Goal: Answer question/provide support

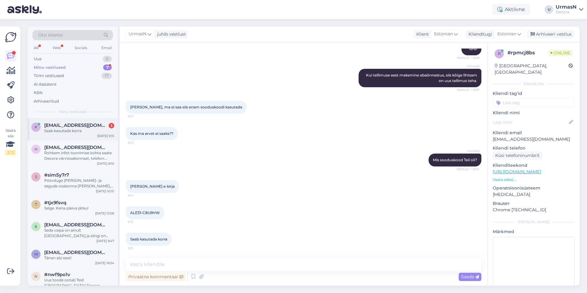
click at [72, 132] on div "Saab kasutada korra" at bounding box center [79, 131] width 70 height 6
click at [46, 62] on div "Uus 0" at bounding box center [73, 59] width 80 height 9
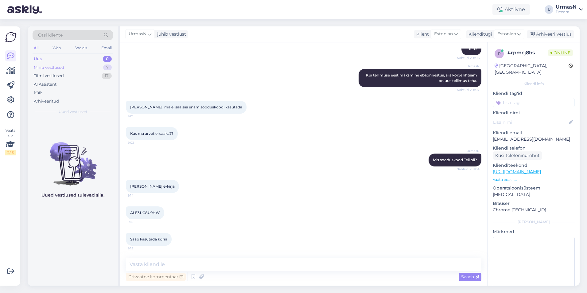
click at [49, 67] on div "Minu vestlused" at bounding box center [49, 67] width 30 height 6
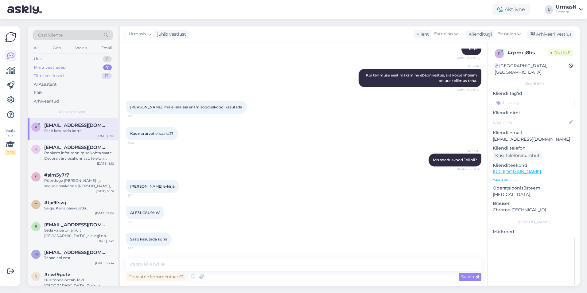
click at [51, 77] on div "Tiimi vestlused" at bounding box center [49, 76] width 30 height 6
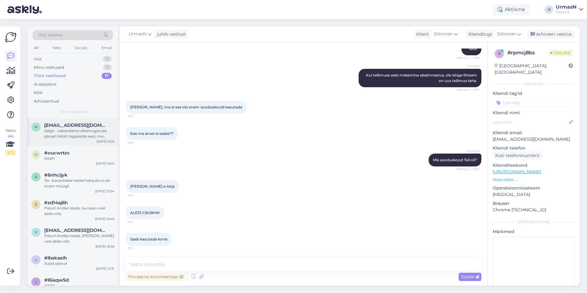
click at [71, 141] on div "n [EMAIL_ADDRESS][DOMAIN_NAME] Selge - vabandame ebamugavuse pärast! Aitäh taga…" at bounding box center [73, 132] width 90 height 28
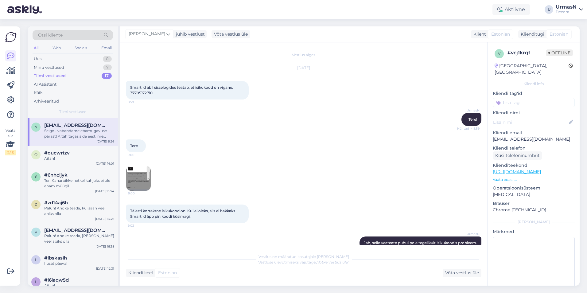
scroll to position [150, 0]
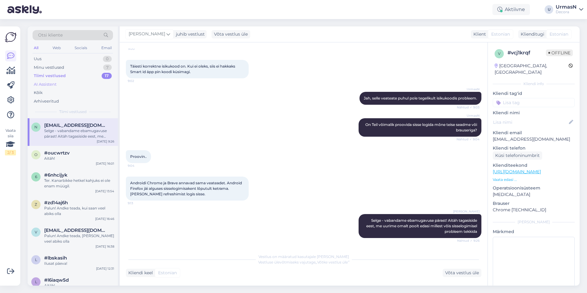
click at [48, 83] on div "AI Assistent" at bounding box center [45, 84] width 23 height 6
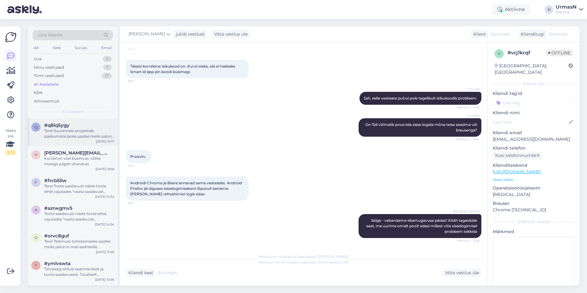
click at [69, 129] on div "Tere! Suuremate projektide pakkumiste jaoks saatke meile palun päring [EMAIL_AD…" at bounding box center [79, 133] width 70 height 11
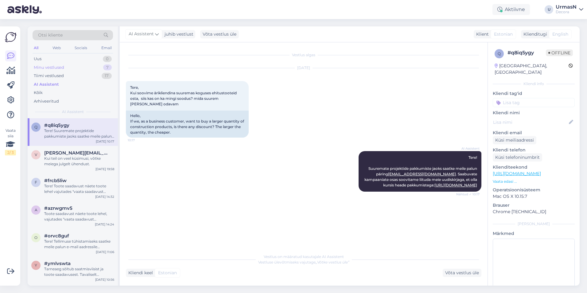
click at [52, 67] on div "Minu vestlused" at bounding box center [49, 67] width 30 height 6
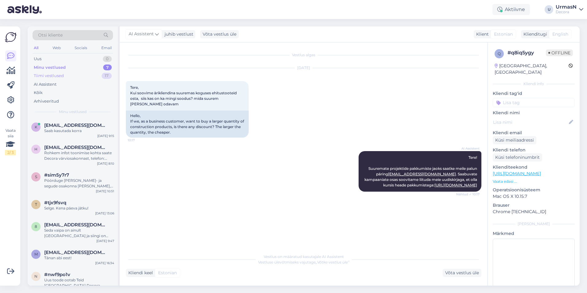
click at [52, 78] on div "Tiimi vestlused" at bounding box center [49, 76] width 30 height 6
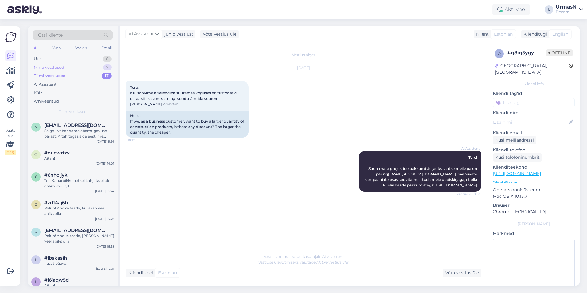
click at [44, 69] on div "Minu vestlused" at bounding box center [49, 67] width 30 height 6
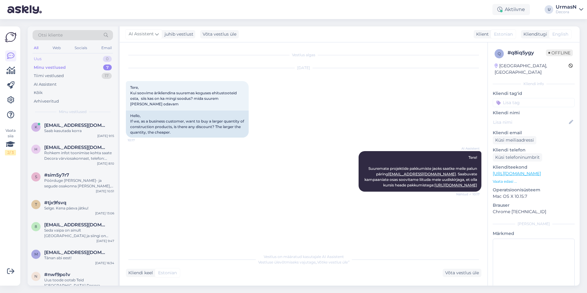
click at [43, 57] on div "Uus 0" at bounding box center [73, 59] width 80 height 9
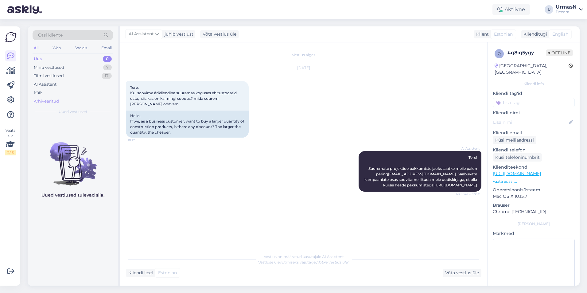
click at [45, 101] on div "Arhiveeritud" at bounding box center [46, 101] width 25 height 6
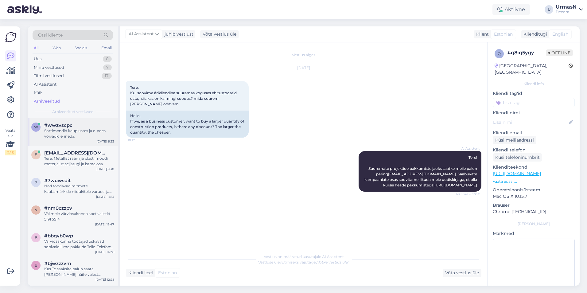
click at [73, 128] on div "#wwzvscpc" at bounding box center [79, 125] width 70 height 6
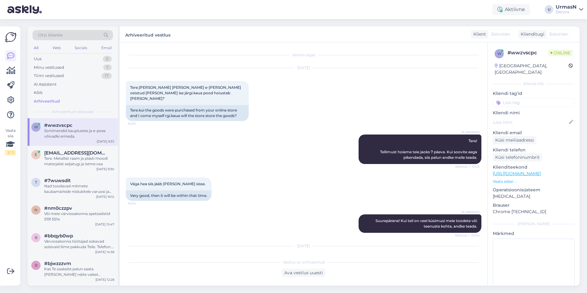
scroll to position [900, 0]
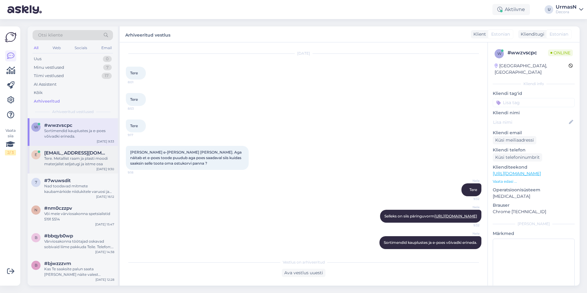
click at [78, 167] on div "e [PERSON_NAME][EMAIL_ADDRESS][PERSON_NAME][DOMAIN_NAME] Tere. Metallist raam j…" at bounding box center [73, 160] width 90 height 28
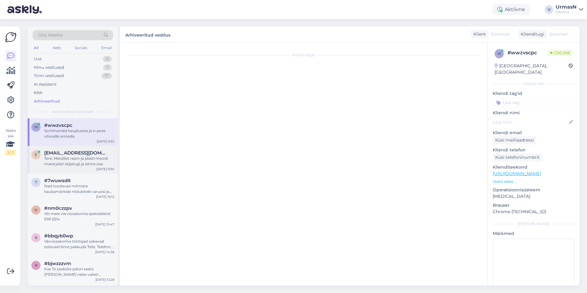
scroll to position [0, 0]
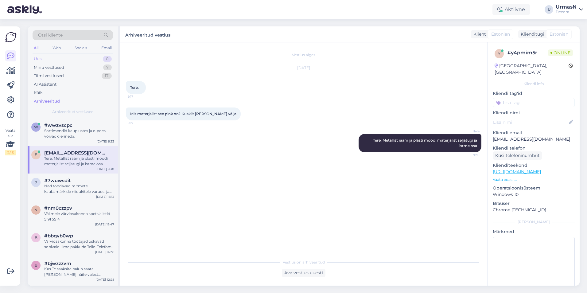
click at [57, 59] on div "Uus 0" at bounding box center [73, 59] width 80 height 9
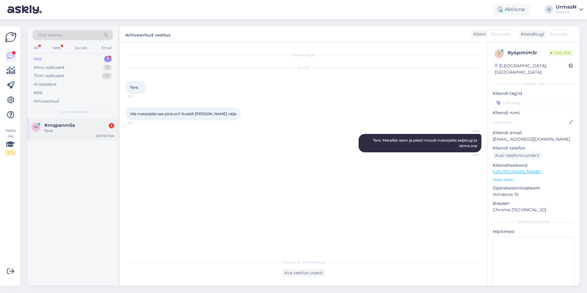
click at [73, 131] on div "Tere!" at bounding box center [79, 131] width 70 height 6
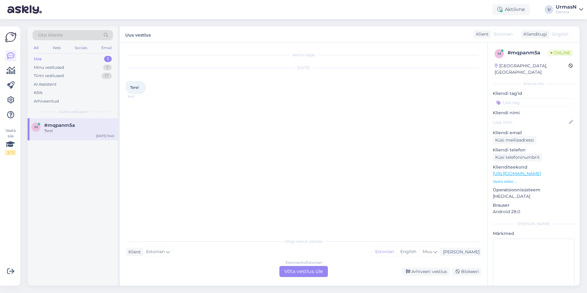
click at [285, 271] on div "Estonian to Estonian Võta vestlus üle" at bounding box center [303, 271] width 48 height 11
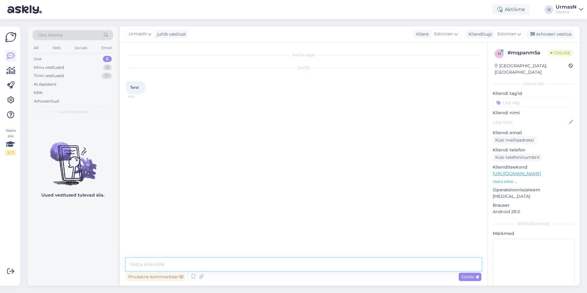
click at [188, 266] on textarea at bounding box center [303, 264] width 355 height 13
type textarea "Tere!"
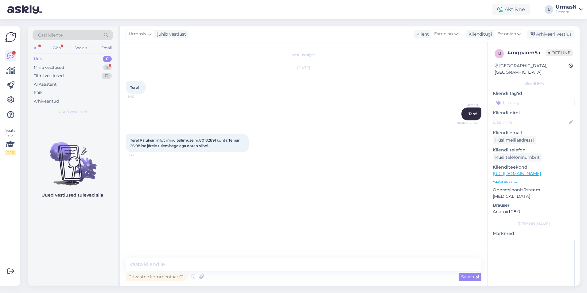
click at [322, 229] on div "Vestlus algas [DATE] Tere! 9:40 UrmasN Tere! Nähtud ✓ 9:40 Tere! Paluksin infot…" at bounding box center [306, 150] width 361 height 204
click at [205, 139] on span "Tere! Paluksin infot minu tellimuse nr.80182891 kohta.Tellisin 26.08 ise järele…" at bounding box center [185, 143] width 111 height 10
copy span "80182891"
click at [250, 224] on div "Vestlus algas [DATE] Tere! 9:40 UrmasN Tere! Nähtud ✓ 9:40 Tere! Paluksin infot…" at bounding box center [306, 150] width 361 height 204
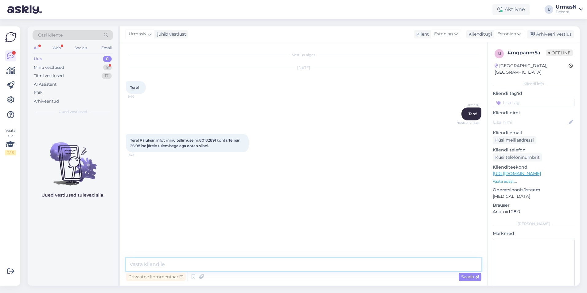
click at [182, 265] on textarea at bounding box center [303, 264] width 355 height 13
click at [148, 260] on textarea at bounding box center [303, 264] width 355 height 13
type textarea "Teie tellimuselt olid Pärnus paar toodet puudu, saatsime need [GEOGRAPHIC_DATA]…"
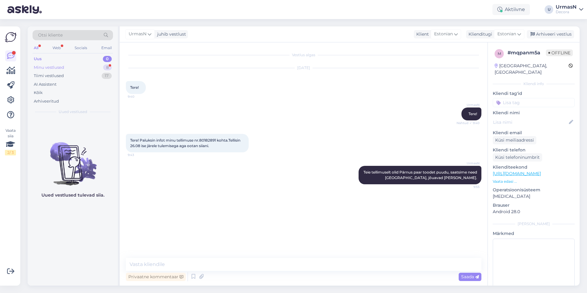
click at [63, 67] on div "Minu vestlused" at bounding box center [49, 67] width 30 height 6
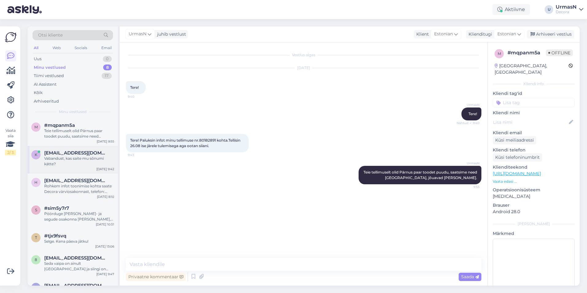
click at [67, 157] on div "Vabandust, kas saite mu sõnumi kätte?" at bounding box center [79, 161] width 70 height 11
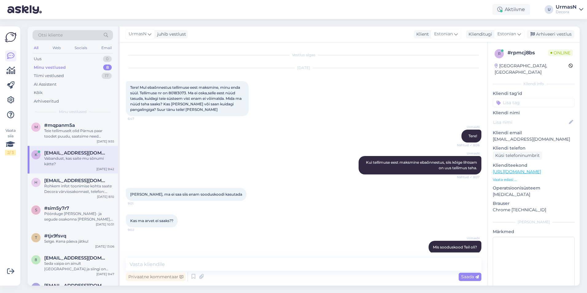
click at [178, 94] on span "Tere! Mul ebaõnnestus tellimuse eest maksmine, minu enda süül. Tellimuse nr on …" at bounding box center [186, 98] width 112 height 27
copy span "80183073"
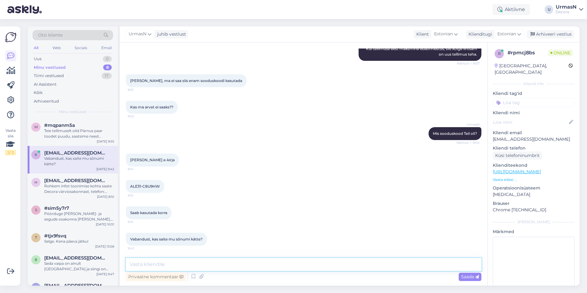
click at [187, 261] on textarea at bounding box center [303, 264] width 355 height 13
type textarea "Arve saadetud."
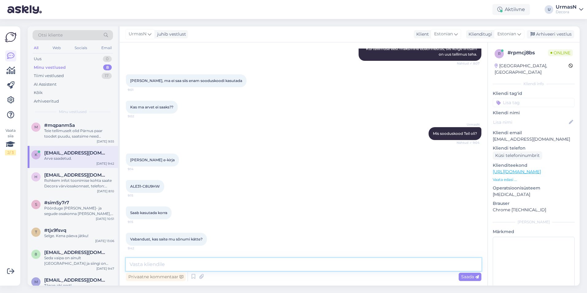
scroll to position [140, 0]
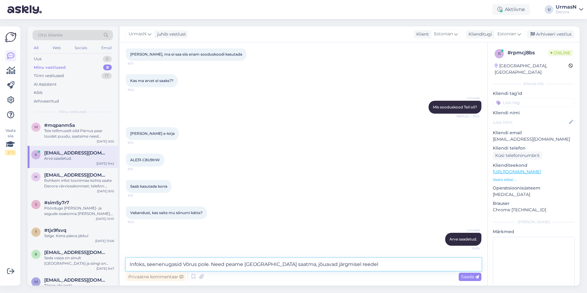
type textarea "Infoks, seenenugasid Võrus pole. Need peame [GEOGRAPHIC_DATA] saatma, jõuavad j…"
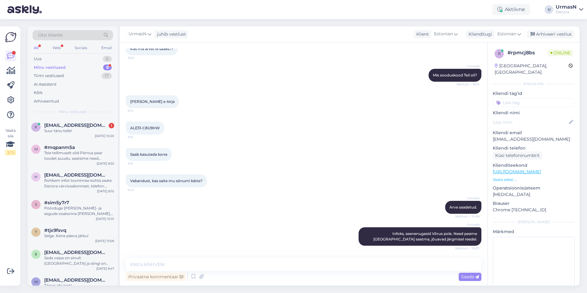
scroll to position [198, 0]
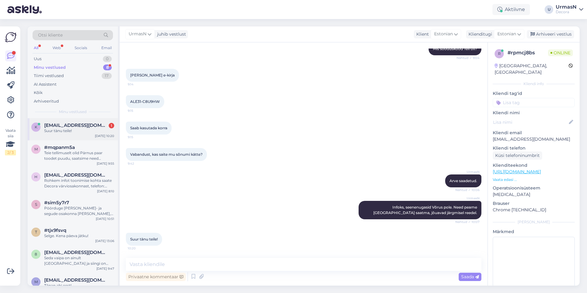
click at [69, 128] on div "Suur tänu teile!" at bounding box center [79, 131] width 70 height 6
click at [45, 58] on div "Uus 0" at bounding box center [73, 59] width 80 height 9
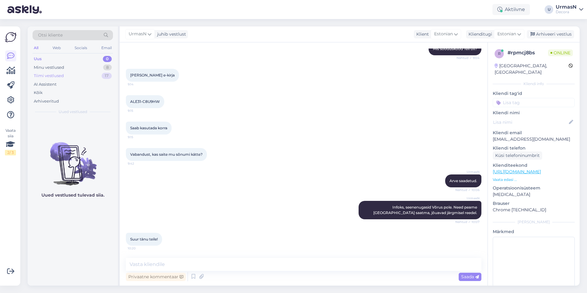
click at [48, 79] on div "Tiimi vestlused" at bounding box center [49, 76] width 30 height 6
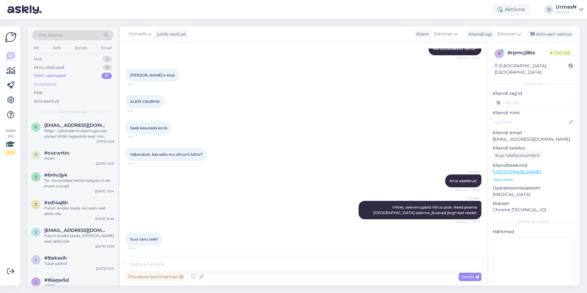
click at [53, 84] on div "AI Assistent" at bounding box center [45, 84] width 23 height 6
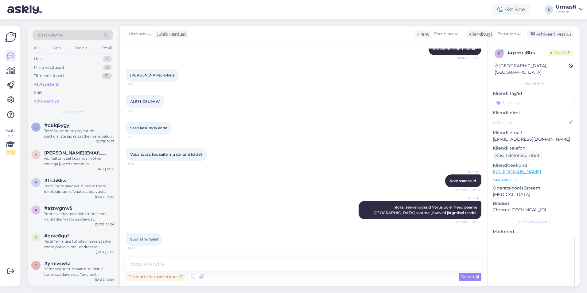
click at [42, 100] on div "Arhiveeritud" at bounding box center [46, 101] width 25 height 6
click at [64, 135] on div "Oma kontoga seotud e-maili aadressi saate muuta järgnevalt: Logi sisse. Vajuta …" at bounding box center [79, 133] width 70 height 11
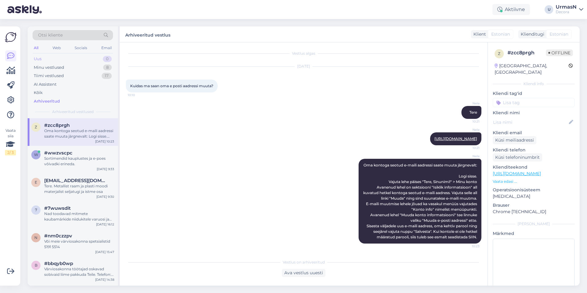
click at [42, 60] on div "Uus 0" at bounding box center [73, 59] width 80 height 9
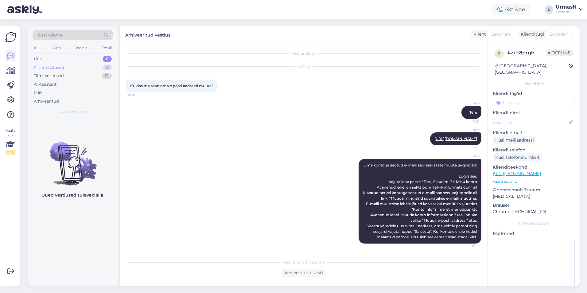
click at [53, 65] on div "Minu vestlused" at bounding box center [49, 67] width 30 height 6
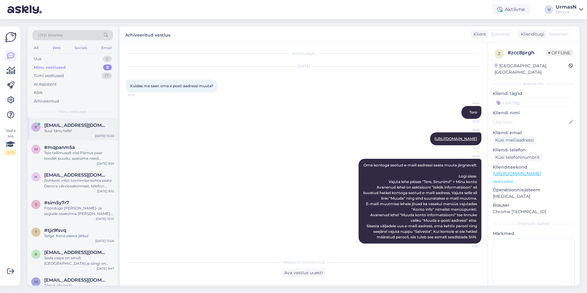
click at [70, 126] on span "[EMAIL_ADDRESS][DOMAIN_NAME]" at bounding box center [76, 125] width 64 height 6
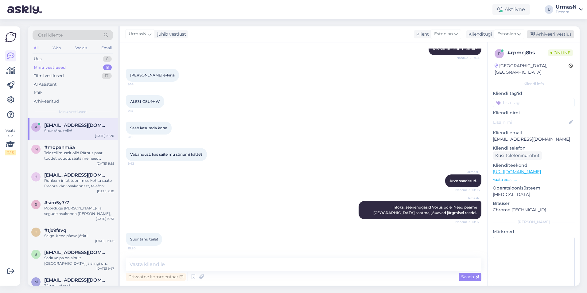
click at [555, 32] on div "Arhiveeri vestlus" at bounding box center [549, 34] width 47 height 8
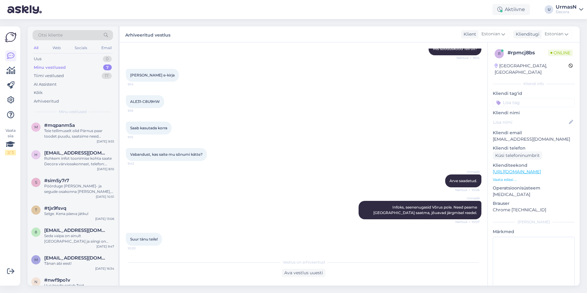
click at [68, 132] on div "Teie tellimuselt olid Pärnus paar toodet puudu, saatsime need [GEOGRAPHIC_DATA]…" at bounding box center [79, 133] width 70 height 11
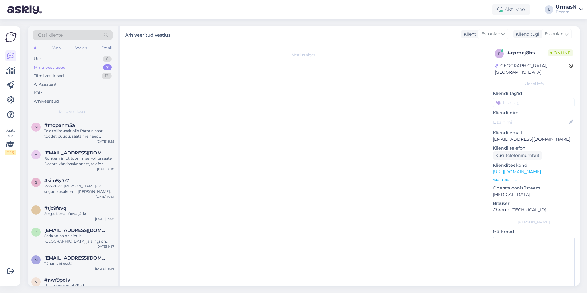
scroll to position [0, 0]
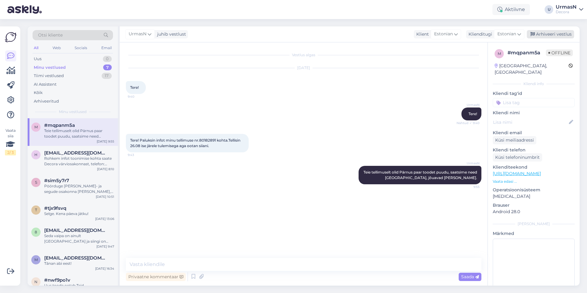
click at [548, 34] on div "Arhiveeri vestlus" at bounding box center [549, 34] width 47 height 8
